Goal: Task Accomplishment & Management: Complete application form

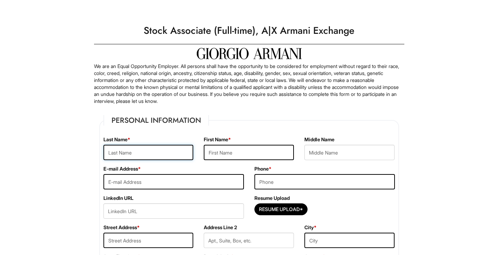
click at [176, 155] on input "text" at bounding box center [148, 152] width 90 height 15
type input "PINEDA"
type input "MARJORIE"
type input "TOYOTAFIEND@ICLOUD.COM"
type input "4072889404"
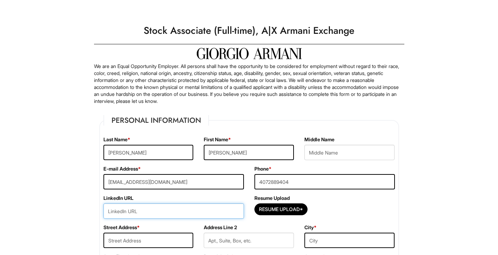
click at [111, 218] on input "url" at bounding box center [173, 211] width 140 height 15
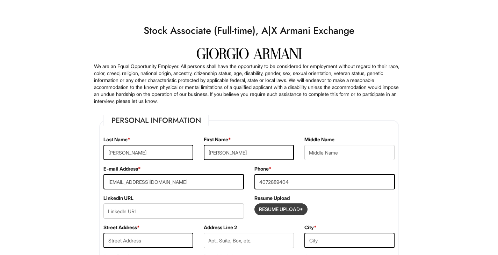
click at [295, 213] on input "Resume Upload*" at bounding box center [281, 209] width 52 height 11
type input "C:\fakepath\MarjoriePineda77.pdf"
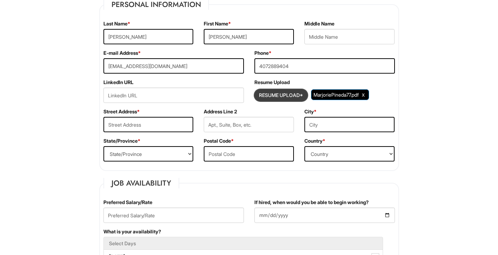
scroll to position [118, 0]
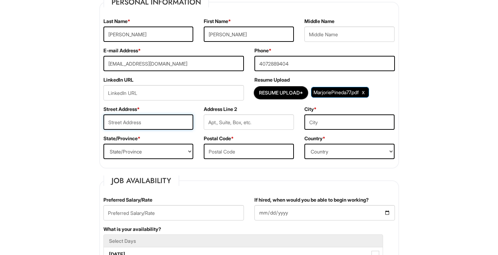
click at [167, 123] on input "text" at bounding box center [148, 122] width 90 height 15
type input "3006 Marta Cir Apt 303"
type input "Kissimmee"
select select "FL"
type input "34741"
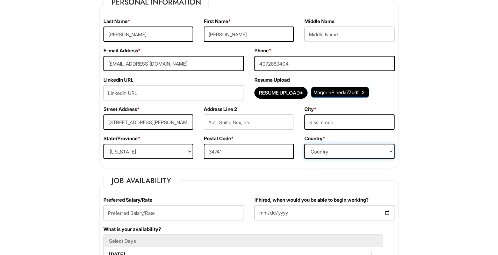
select select "United States of America"
type input "3006 Marta Cir"
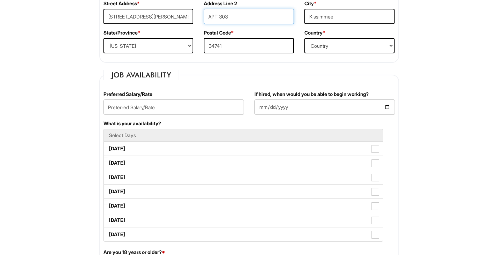
scroll to position [225, 0]
type input "APT 303"
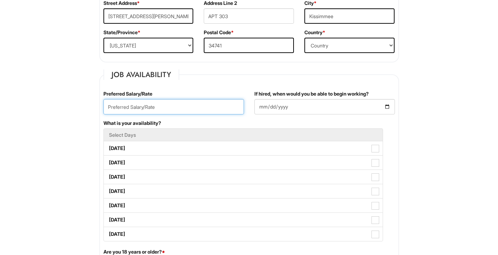
click at [210, 108] on input "text" at bounding box center [173, 106] width 140 height 15
type input "18.00"
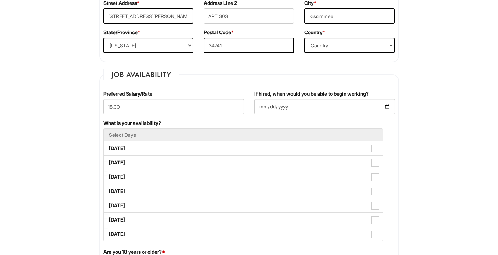
click at [369, 95] on label "If hired, when would you be able to begin working?" at bounding box center [311, 94] width 114 height 7
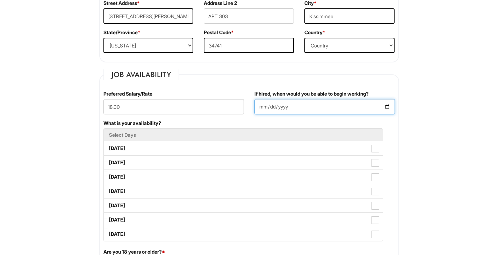
click at [371, 99] on input "If hired, when would you be able to begin working?" at bounding box center [324, 106] width 140 height 15
click at [387, 108] on input "If hired, when would you be able to begin working?" at bounding box center [324, 106] width 140 height 15
type input "2025-09-30"
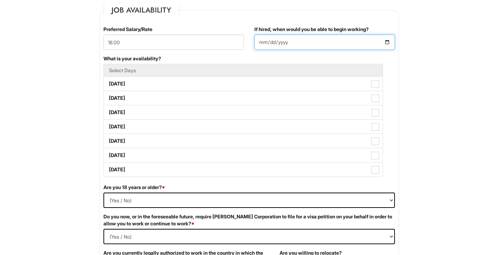
scroll to position [290, 0]
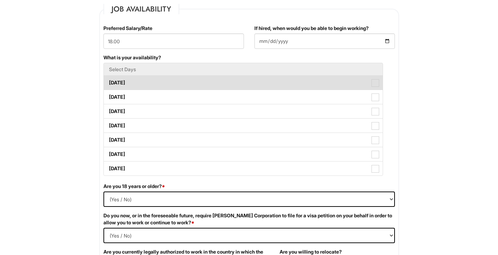
click at [376, 85] on span at bounding box center [375, 83] width 8 height 8
click at [108, 82] on Available_Monday "Monday" at bounding box center [106, 79] width 5 height 5
checkbox Available_Monday "true"
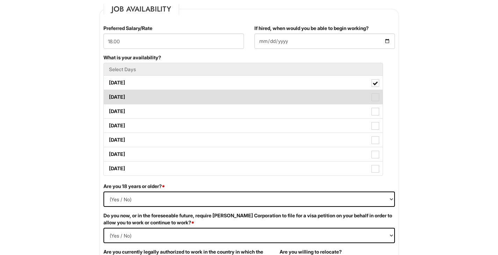
click at [375, 98] on span at bounding box center [375, 98] width 8 height 8
click at [108, 96] on Available_Tuesday "Tuesday" at bounding box center [106, 94] width 5 height 5
checkbox Available_Tuesday "true"
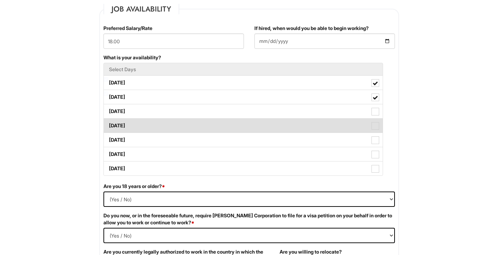
click at [376, 129] on span at bounding box center [375, 126] width 8 height 8
click at [108, 125] on Available_Thursday "Thursday" at bounding box center [106, 122] width 5 height 5
checkbox Available_Thursday "true"
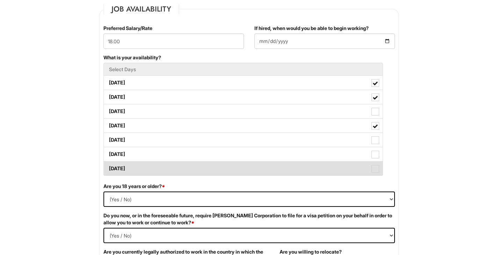
click at [377, 168] on span at bounding box center [375, 169] width 8 height 8
click at [108, 168] on Available_Sunday "Sunday" at bounding box center [106, 165] width 5 height 5
click at [377, 174] on label "Sunday" at bounding box center [243, 169] width 279 height 14
click at [108, 168] on Available_Sunday "Sunday" at bounding box center [106, 165] width 5 height 5
checkbox Available_Sunday "false"
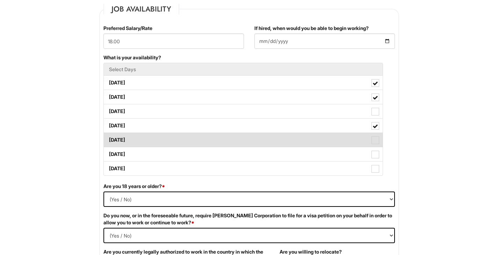
click at [379, 144] on label "Friday" at bounding box center [243, 140] width 279 height 14
click at [108, 139] on Available_Friday "Friday" at bounding box center [106, 137] width 5 height 5
checkbox Available_Friday "true"
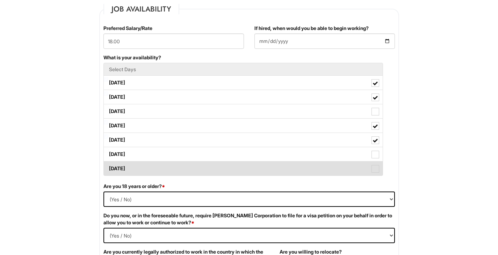
click at [378, 171] on span at bounding box center [375, 169] width 8 height 8
click at [108, 168] on Available_Sunday "Sunday" at bounding box center [106, 165] width 5 height 5
checkbox Available_Sunday "true"
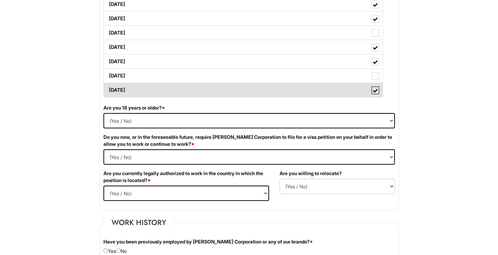
scroll to position [370, 0]
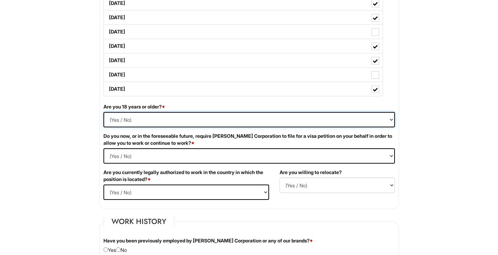
click at [364, 127] on select "(Yes / No) Yes No" at bounding box center [248, 119] width 291 height 15
select select "Yes"
click at [103, 112] on select "(Yes / No) Yes No" at bounding box center [248, 119] width 291 height 15
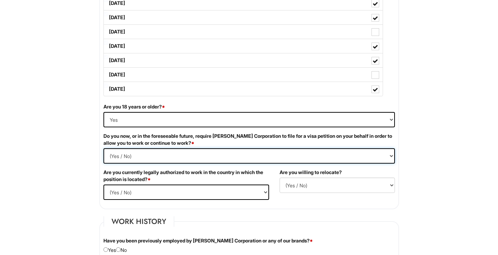
click at [195, 159] on Required "(Yes / No) Yes No" at bounding box center [248, 156] width 291 height 15
select Required "No"
click at [103, 149] on Required "(Yes / No) Yes No" at bounding box center [248, 156] width 291 height 15
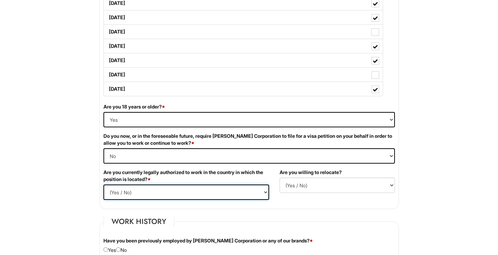
click at [202, 196] on select "(Yes / No) Yes No" at bounding box center [186, 192] width 166 height 15
select select "Yes"
click at [103, 185] on select "(Yes / No) Yes No" at bounding box center [186, 192] width 166 height 15
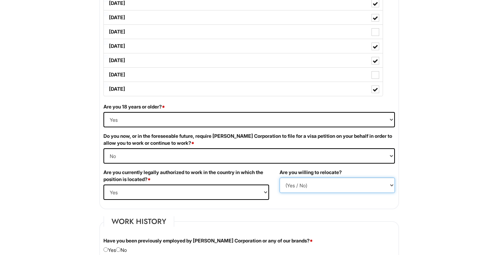
click at [303, 188] on select "(Yes / No) No Yes" at bounding box center [337, 185] width 115 height 15
click at [280, 178] on select "(Yes / No) No Yes" at bounding box center [337, 185] width 115 height 15
click at [314, 193] on select "(Yes / No) No Yes" at bounding box center [337, 185] width 115 height 15
select select "Y"
click at [280, 178] on select "(Yes / No) No Yes" at bounding box center [337, 185] width 115 height 15
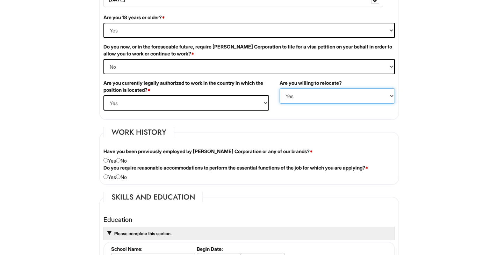
scroll to position [491, 0]
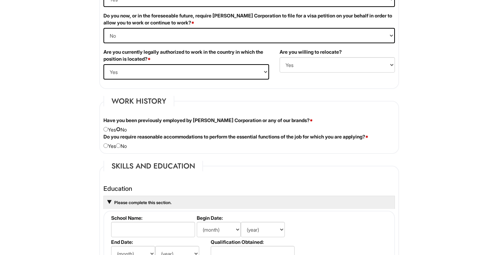
click at [121, 129] on input "radio" at bounding box center [118, 129] width 5 height 5
radio input "true"
click at [127, 145] on div "Do you require reasonable accommodations to perform the essential functions of …" at bounding box center [249, 141] width 302 height 16
click at [107, 144] on input "radio" at bounding box center [105, 146] width 5 height 5
radio input "true"
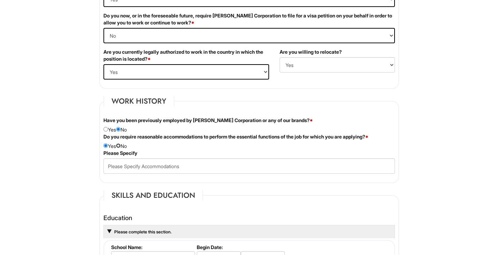
click at [121, 147] on input "radio" at bounding box center [118, 146] width 5 height 5
radio input "true"
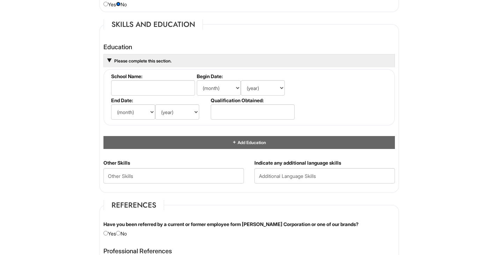
scroll to position [633, 0]
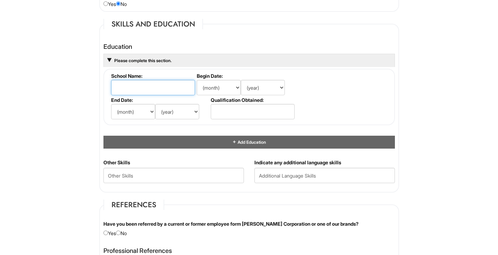
click at [168, 86] on input "text" at bounding box center [153, 87] width 84 height 15
type input "VALENCIA COLLEGE"
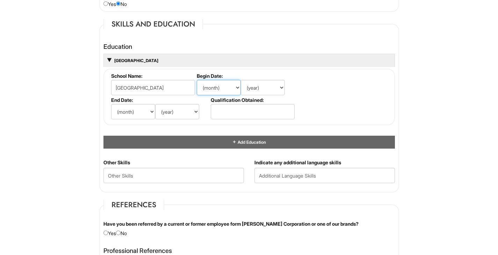
click at [219, 88] on select "(month) Jan Feb Mar Apr May Jun Jul Aug Sep Oct Nov Dec" at bounding box center [219, 87] width 44 height 15
select select "9"
click at [197, 80] on select "(month) Jan Feb Mar Apr May Jun Jul Aug Sep Oct Nov Dec" at bounding box center [219, 87] width 44 height 15
click at [257, 91] on select "(year) 2029 2028 2027 2026 2025 2024 2023 2022 2021 2020 2019 2018 2017 2016 20…" at bounding box center [263, 87] width 44 height 15
select select "2022"
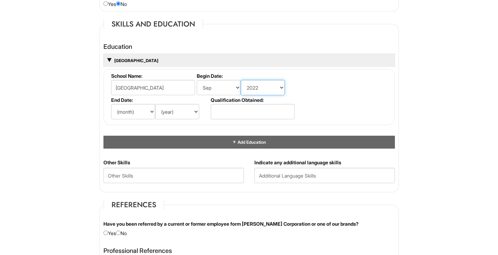
click at [241, 80] on select "(year) 2029 2028 2027 2026 2025 2024 2023 2022 2021 2020 2019 2018 2017 2016 20…" at bounding box center [263, 87] width 44 height 15
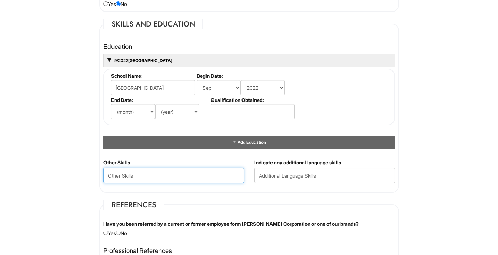
click at [195, 176] on Skills "text" at bounding box center [173, 175] width 140 height 15
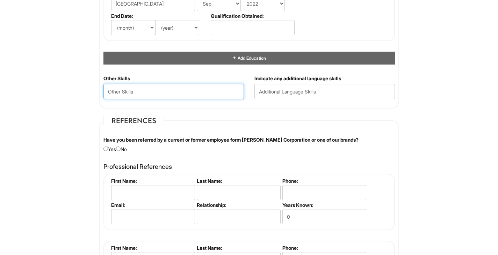
scroll to position [717, 0]
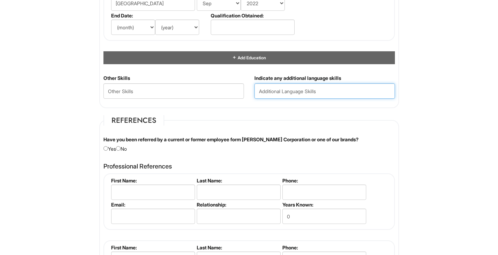
click at [291, 90] on input "text" at bounding box center [324, 91] width 140 height 15
type input "ENGLISH AND SPANISH"
click at [121, 149] on input "radio" at bounding box center [118, 148] width 5 height 5
radio input "true"
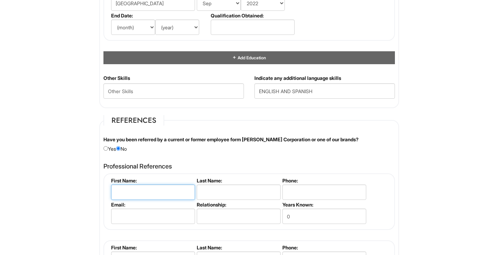
click at [130, 191] on input "text" at bounding box center [153, 192] width 84 height 15
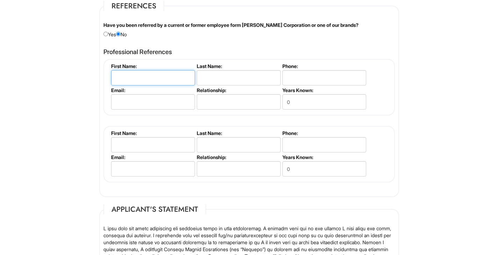
scroll to position [833, 0]
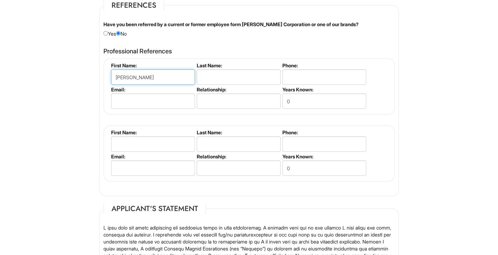
type input "GINA"
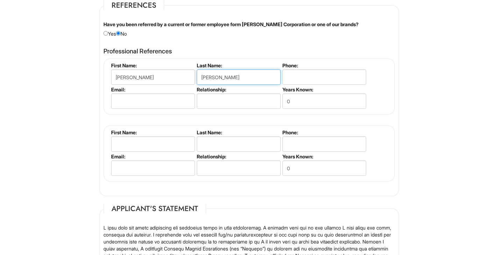
type input "MUNOZ"
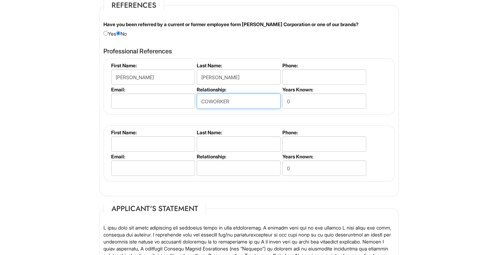
type input "COWORKER"
type input "8"
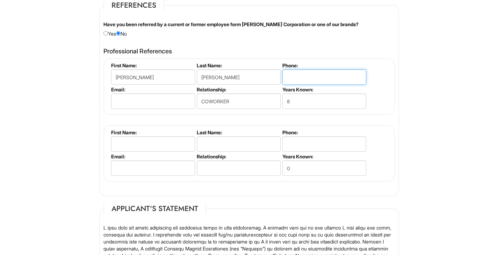
click at [311, 72] on input "tel" at bounding box center [324, 77] width 84 height 15
type input "4076000751"
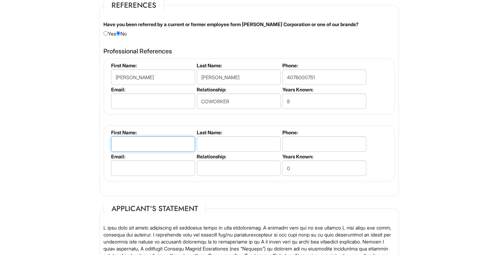
click at [169, 148] on input "text" at bounding box center [153, 144] width 84 height 15
type input "JOSE"
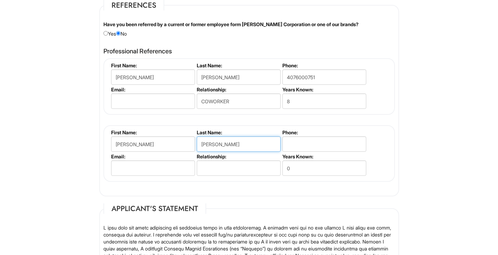
type input "PINEDA JR"
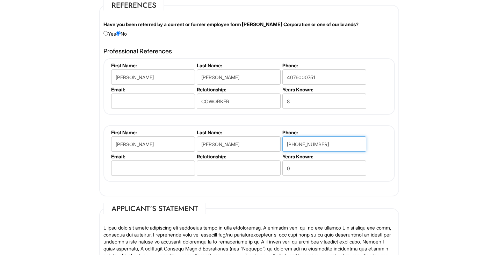
type input "407-301-5086"
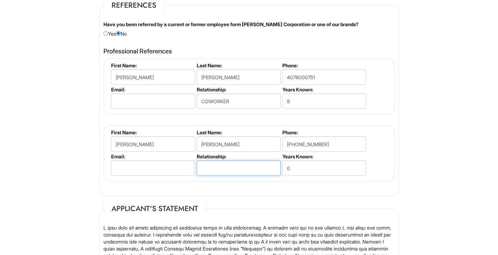
click at [205, 162] on input "text" at bounding box center [239, 168] width 84 height 15
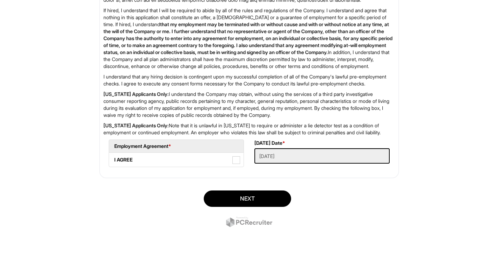
scroll to position [1137, 0]
type input "PERSONAL"
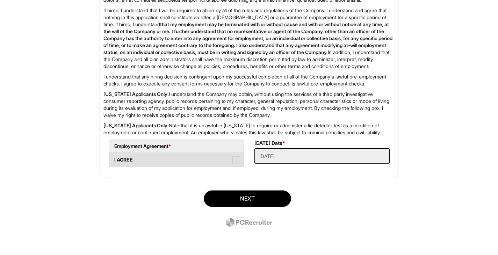
click at [228, 157] on label "I AGREE" at bounding box center [176, 160] width 135 height 14
click at [114, 157] on AGREE "I AGREE" at bounding box center [111, 156] width 5 height 5
checkbox AGREE "true"
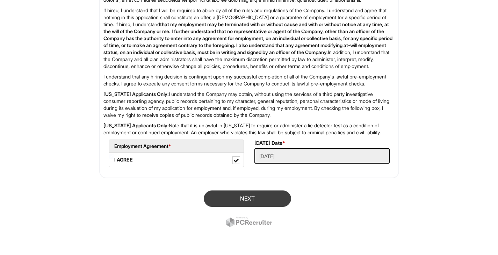
click at [272, 200] on button "Next" at bounding box center [247, 199] width 87 height 16
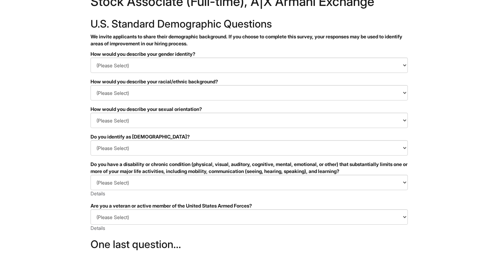
scroll to position [26, 0]
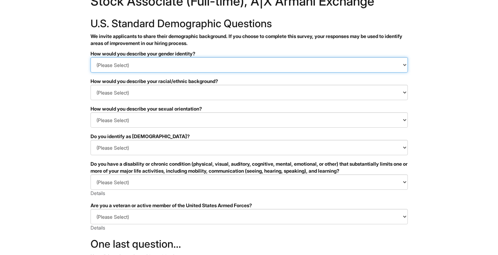
click at [345, 61] on select "(Please Select) Man Woman [DEMOGRAPHIC_DATA] I prefer to self-describe I don't …" at bounding box center [249, 64] width 317 height 15
select select "Woman"
click at [91, 57] on select "(Please Select) Man Woman [DEMOGRAPHIC_DATA] I prefer to self-describe I don't …" at bounding box center [249, 64] width 317 height 15
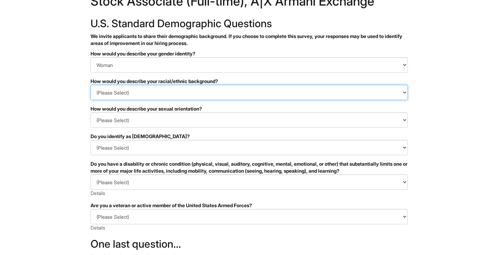
click at [236, 99] on select "(Please Select) [DEMOGRAPHIC_DATA] or of [DEMOGRAPHIC_DATA] descent [DEMOGRAPHI…" at bounding box center [249, 92] width 317 height 15
select select "I prefer to self-describe"
click at [91, 85] on select "(Please Select) [DEMOGRAPHIC_DATA] or of [DEMOGRAPHIC_DATA] descent [DEMOGRAPHI…" at bounding box center [249, 92] width 317 height 15
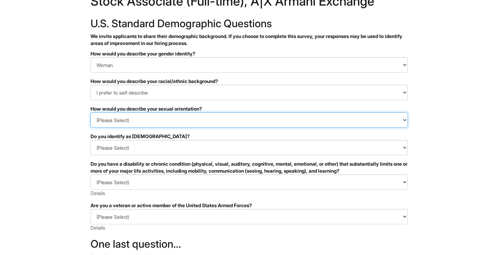
click at [212, 124] on select "(Please Select) Asexual Bisexual and/or pansexual Gay Heterosexual Lesbian Quee…" at bounding box center [249, 120] width 317 height 15
select select "I prefer to self-describe"
click at [91, 113] on select "(Please Select) Asexual Bisexual and/or pansexual Gay Heterosexual Lesbian Quee…" at bounding box center [249, 120] width 317 height 15
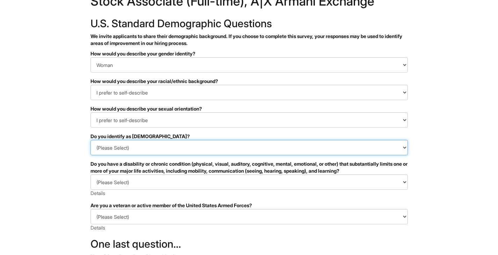
click at [198, 154] on select "(Please Select) Yes No I prefer to self-describe I don't wish to answer" at bounding box center [249, 147] width 317 height 15
click at [91, 140] on select "(Please Select) Yes No I prefer to self-describe I don't wish to answer" at bounding box center [249, 147] width 317 height 15
click at [196, 151] on select "(Please Select) Yes No I prefer to self-describe I don't wish to answer" at bounding box center [249, 147] width 317 height 15
select select "No"
click at [91, 140] on select "(Please Select) Yes No I prefer to self-describe I don't wish to answer" at bounding box center [249, 147] width 317 height 15
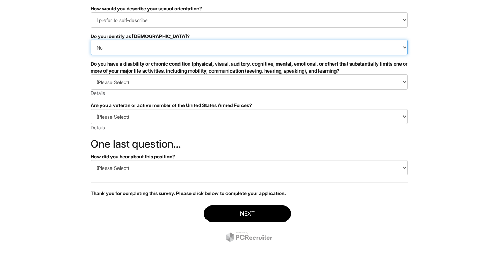
scroll to position [137, 0]
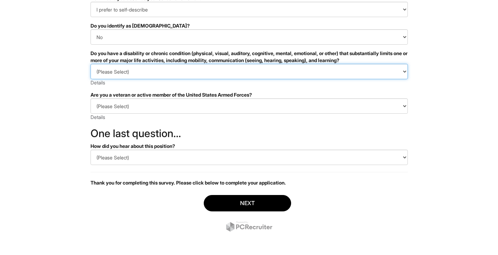
click at [241, 75] on select "(Please Select) YES, I HAVE A DISABILITY (or previously had a disability) NO, I…" at bounding box center [249, 71] width 317 height 15
select select "YES, I HAVE A DISABILITY (or previously had a disability)"
click at [91, 64] on select "(Please Select) YES, I HAVE A DISABILITY (or previously had a disability) NO, I…" at bounding box center [249, 71] width 317 height 15
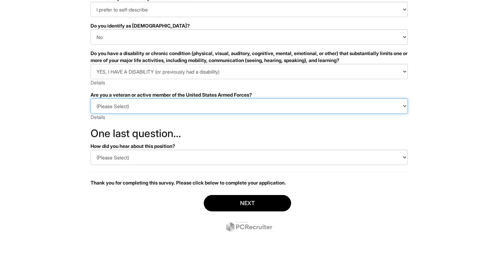
click at [237, 108] on select "(Please Select) I IDENTIFY AS ONE OR MORE OF THE CLASSIFICATIONS OF PROTECTED V…" at bounding box center [249, 106] width 317 height 15
select select "I AM NOT A PROTECTED VETERAN"
click at [91, 99] on select "(Please Select) I IDENTIFY AS ONE OR MORE OF THE CLASSIFICATIONS OF PROTECTED V…" at bounding box center [249, 106] width 317 height 15
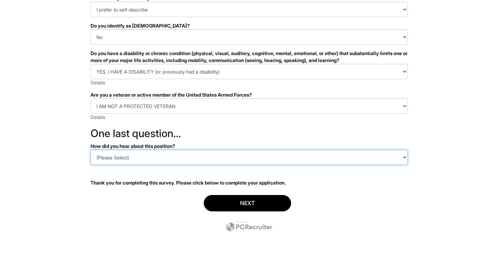
click at [211, 159] on select "(Please Select) CareerBuilder Indeed LinkedIn Monster Referral Other" at bounding box center [249, 157] width 317 height 15
select select "Other"
click at [91, 150] on select "(Please Select) CareerBuilder Indeed LinkedIn Monster Referral Other" at bounding box center [249, 157] width 317 height 15
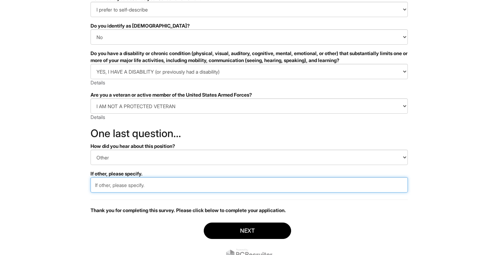
click at [167, 191] on input "text" at bounding box center [249, 185] width 317 height 15
type input "MILLENIA MALL WEBSITE"
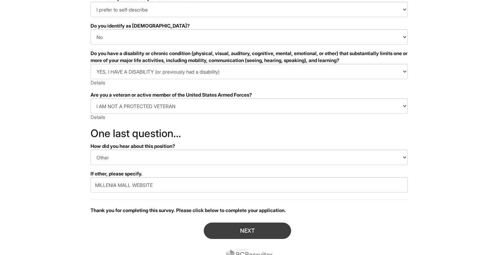
click at [258, 235] on button "Next" at bounding box center [247, 231] width 87 height 16
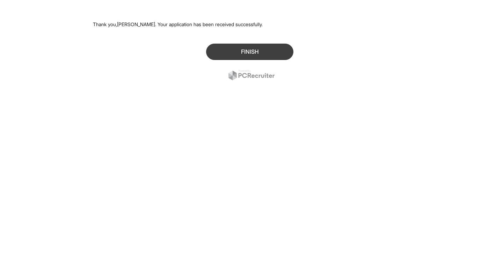
click at [271, 51] on button "Finish" at bounding box center [249, 52] width 87 height 16
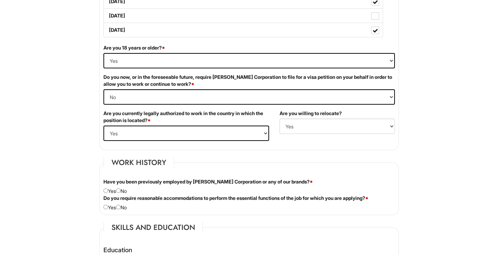
scroll to position [450, 0]
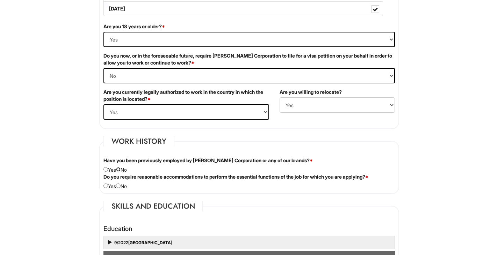
click at [121, 171] on input "radio" at bounding box center [118, 169] width 5 height 5
radio input "true"
click at [111, 191] on fieldset "Work History Have you been previously employed by Giorgio Armani Corporation or…" at bounding box center [249, 165] width 300 height 58
click at [121, 186] on input "radio" at bounding box center [118, 186] width 5 height 5
radio input "true"
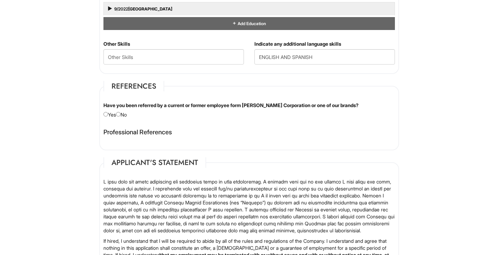
scroll to position [685, 0]
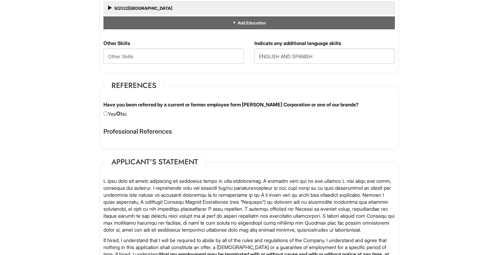
click at [120, 114] on input "radio" at bounding box center [118, 113] width 5 height 5
radio input "true"
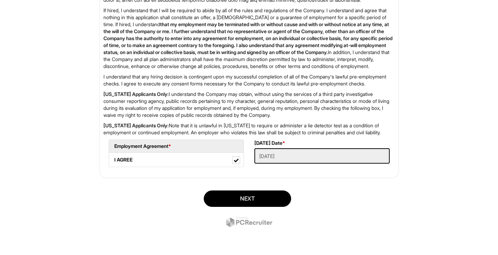
scroll to position [938, 0]
click at [267, 207] on button "Next" at bounding box center [247, 199] width 87 height 16
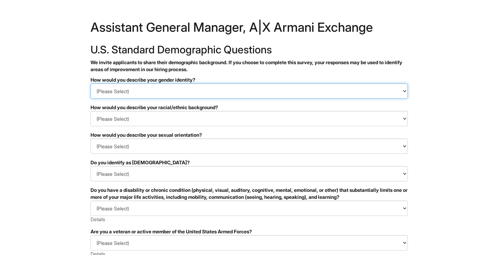
click at [103, 88] on select "(Please Select) Man Woman Non-binary I prefer to self-describe I don't wish to …" at bounding box center [249, 91] width 317 height 15
select select "I prefer to self-describe"
click at [91, 84] on select "(Please Select) Man Woman Non-binary I prefer to self-describe I don't wish to …" at bounding box center [249, 91] width 317 height 15
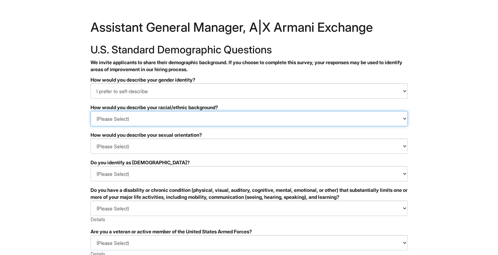
click at [98, 119] on select "(Please Select) Black or of African descent East Asian Hispanic, Latinx or of S…" at bounding box center [249, 118] width 317 height 15
select select "Hispanic, Latinx or of Spanish Origin"
click at [91, 111] on select "(Please Select) Black or of African descent East Asian Hispanic, Latinx or of S…" at bounding box center [249, 118] width 317 height 15
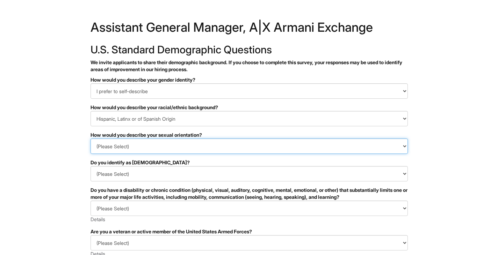
click at [101, 150] on select "(Please Select) Asexual Bisexual and/or pansexual Gay Heterosexual Lesbian Quee…" at bounding box center [249, 146] width 317 height 15
select select "Lesbian"
click at [91, 139] on select "(Please Select) Asexual Bisexual and/or pansexual Gay Heterosexual Lesbian Quee…" at bounding box center [249, 146] width 317 height 15
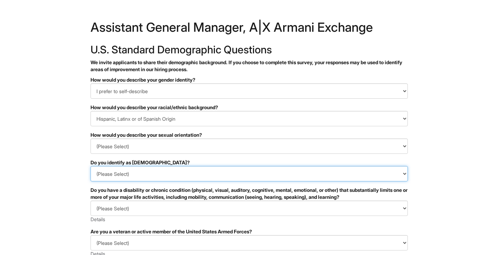
click at [100, 174] on select "(Please Select) Yes No I prefer to self-describe I don't wish to answer" at bounding box center [249, 173] width 317 height 15
select select "No"
click at [91, 166] on select "(Please Select) Yes No I prefer to self-describe I don't wish to answer" at bounding box center [249, 173] width 317 height 15
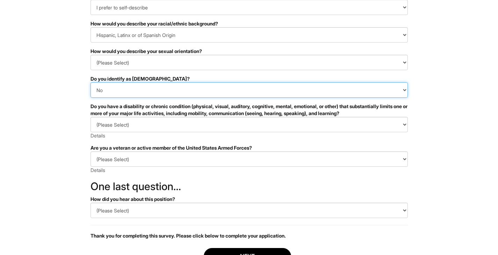
scroll to position [92, 0]
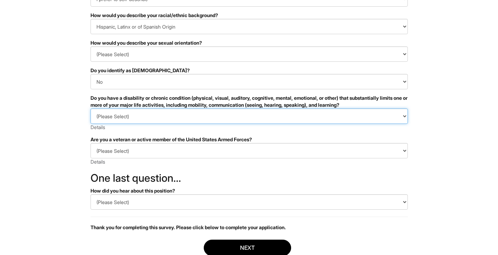
click at [93, 119] on select "(Please Select) YES, I HAVE A DISABILITY (or previously had a disability) NO, I…" at bounding box center [249, 116] width 317 height 15
click at [91, 109] on select "(Please Select) YES, I HAVE A DISABILITY (or previously had a disability) NO, I…" at bounding box center [249, 116] width 317 height 15
click at [102, 123] on select "(Please Select) YES, I HAVE A DISABILITY (or previously had a disability) NO, I…" at bounding box center [249, 116] width 317 height 15
select select "I DON'T WISH TO ANSWER"
click at [91, 109] on select "(Please Select) YES, I HAVE A DISABILITY (or previously had a disability) NO, I…" at bounding box center [249, 116] width 317 height 15
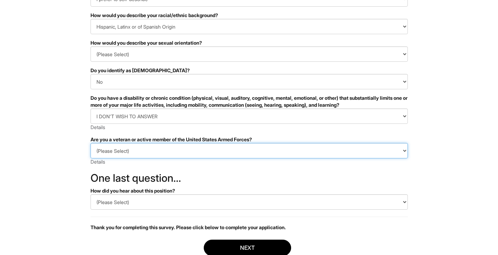
click at [100, 157] on select "(Please Select) I IDENTIFY AS ONE OR MORE OF THE CLASSIFICATIONS OF PROTECTED V…" at bounding box center [249, 150] width 317 height 15
select select "I AM NOT A PROTECTED VETERAN"
click at [91, 143] on select "(Please Select) I IDENTIFY AS ONE OR MORE OF THE CLASSIFICATIONS OF PROTECTED V…" at bounding box center [249, 150] width 317 height 15
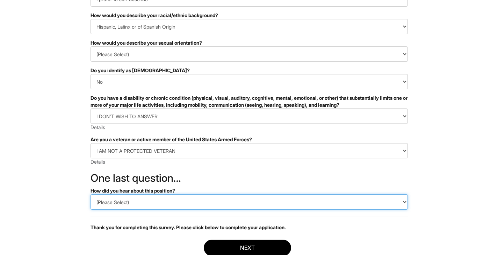
click at [99, 203] on select "(Please Select) CareerBuilder Indeed LinkedIn Monster Referral Other" at bounding box center [249, 202] width 317 height 15
select select "Other"
click at [91, 195] on select "(Please Select) CareerBuilder Indeed LinkedIn Monster Referral Other" at bounding box center [249, 202] width 317 height 15
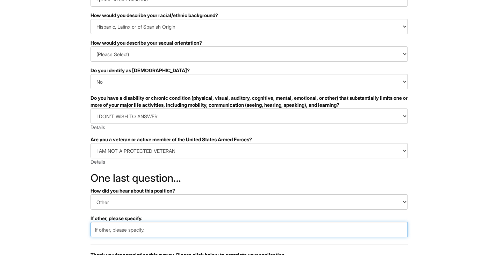
click at [103, 227] on input "text" at bounding box center [249, 229] width 317 height 15
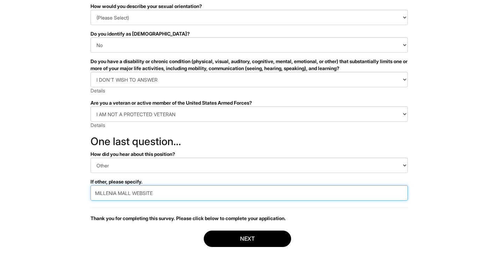
scroll to position [166, 0]
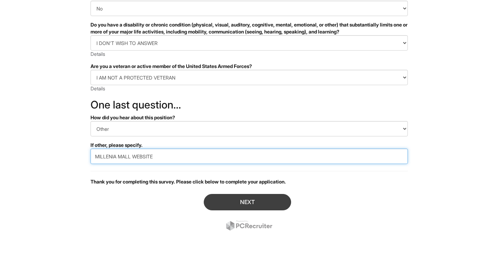
type input "MILLENIA MALL WEBSITE"
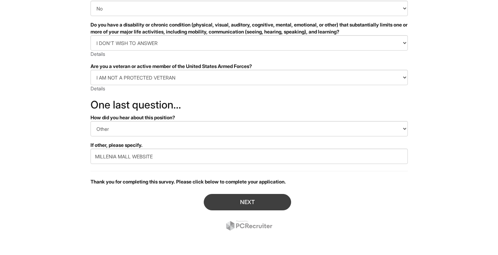
click at [230, 210] on button "Next" at bounding box center [247, 202] width 87 height 16
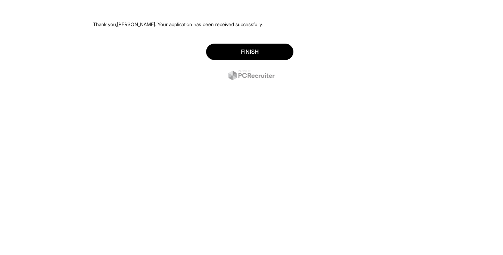
click at [246, 52] on button "Finish" at bounding box center [249, 52] width 87 height 16
